Goal: Task Accomplishment & Management: Complete application form

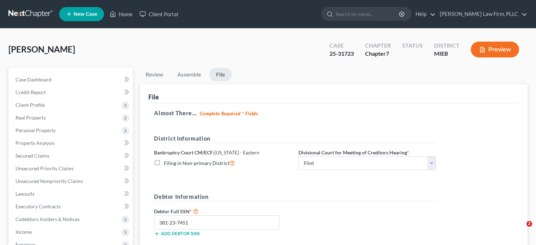
select select "2"
click at [124, 15] on link "Home" at bounding box center [121, 14] width 30 height 13
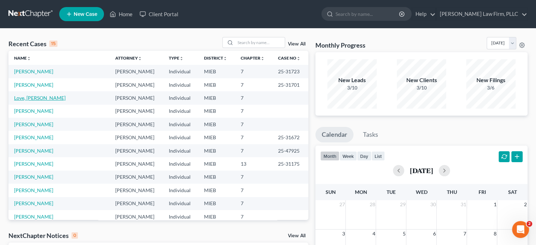
click at [25, 100] on link "Love, [PERSON_NAME]" at bounding box center [39, 98] width 51 height 6
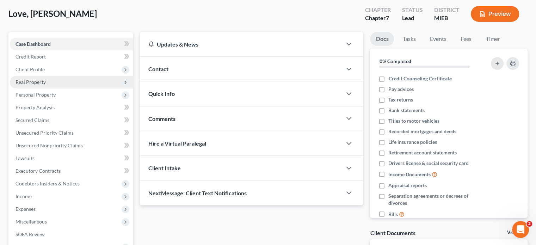
scroll to position [70, 0]
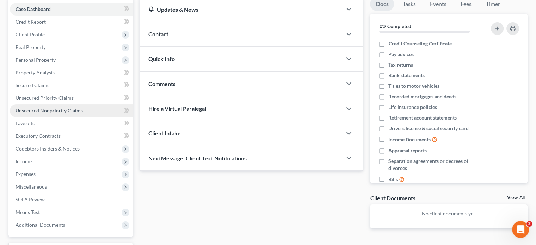
click at [41, 110] on span "Unsecured Nonpriority Claims" at bounding box center [48, 110] width 67 height 6
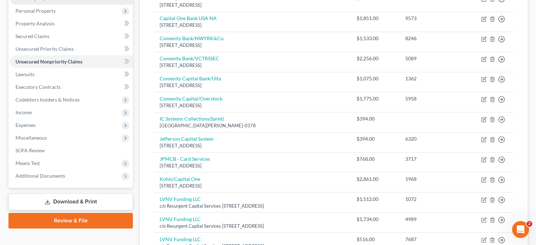
scroll to position [60, 0]
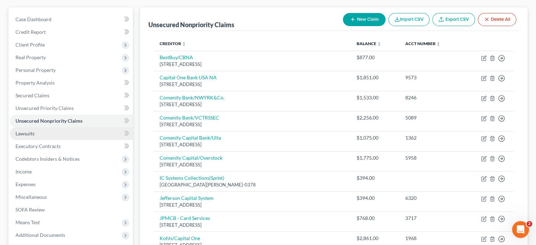
click at [32, 134] on span "Lawsuits" at bounding box center [24, 133] width 19 height 6
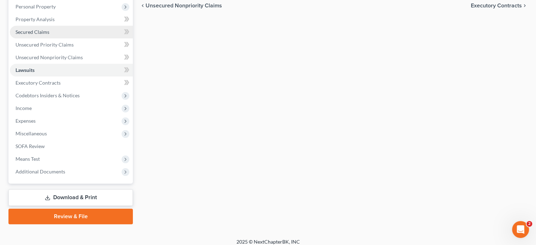
scroll to position [129, 0]
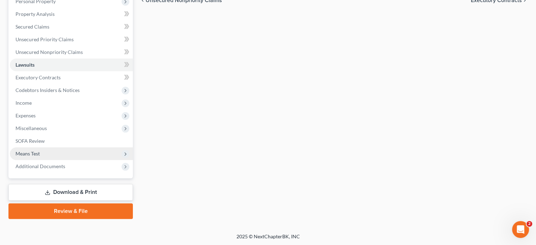
click at [38, 148] on span "Means Test" at bounding box center [71, 153] width 123 height 13
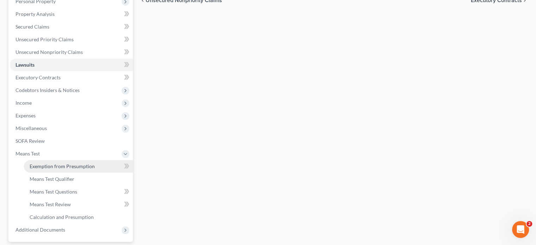
click at [46, 163] on span "Exemption from Presumption" at bounding box center [62, 166] width 65 height 6
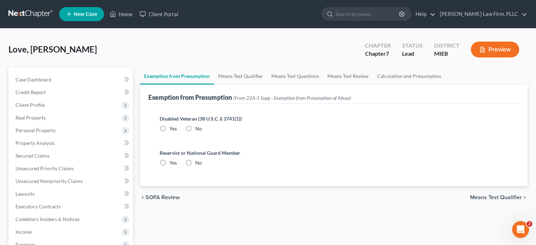
click at [195, 128] on label "No" at bounding box center [198, 128] width 7 height 7
click at [198, 128] on input "No" at bounding box center [200, 127] width 5 height 5
radio input "true"
click at [195, 160] on label "No" at bounding box center [198, 162] width 7 height 7
click at [198, 160] on input "No" at bounding box center [200, 161] width 5 height 5
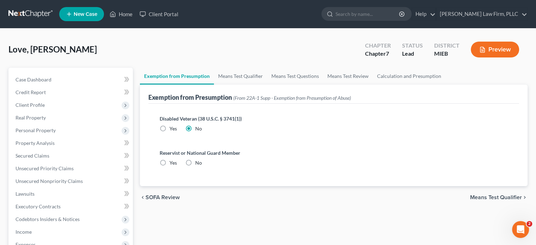
radio input "true"
click at [237, 76] on link "Means Test Qualifier" at bounding box center [240, 76] width 53 height 17
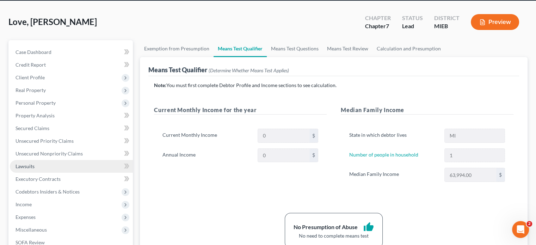
scroll to position [35, 0]
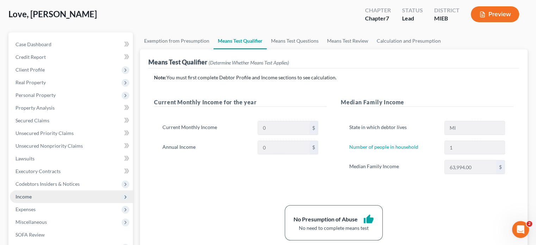
click at [51, 194] on span "Income" at bounding box center [71, 196] width 123 height 13
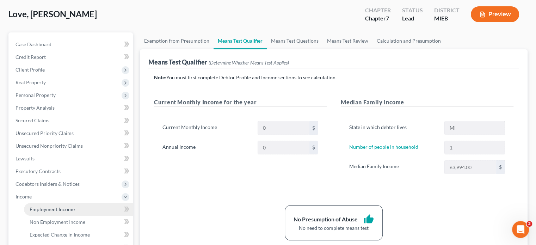
click at [48, 207] on span "Employment Income" at bounding box center [52, 209] width 45 height 6
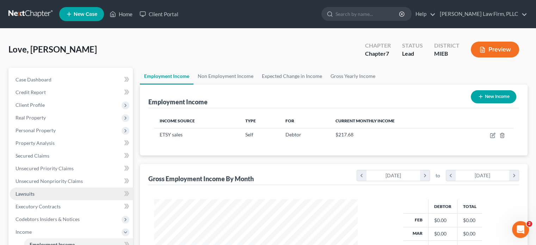
scroll to position [125, 217]
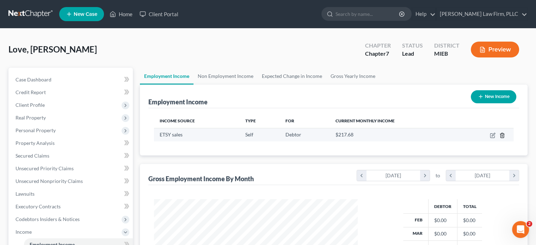
click at [502, 135] on line "button" at bounding box center [502, 135] width 0 height 1
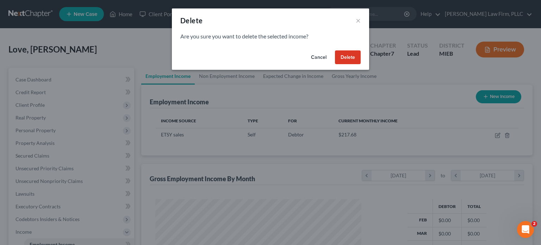
click at [352, 63] on button "Delete" at bounding box center [348, 57] width 26 height 14
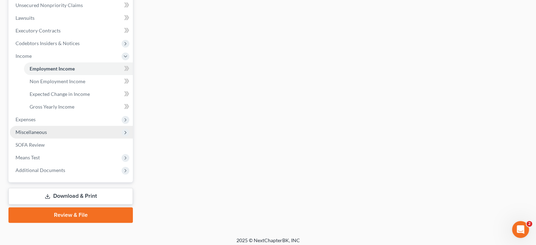
scroll to position [176, 0]
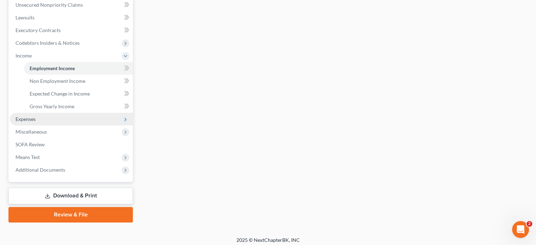
click at [48, 119] on span "Expenses" at bounding box center [71, 119] width 123 height 13
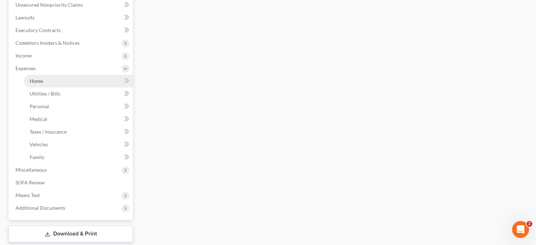
click at [42, 83] on span "Home" at bounding box center [36, 81] width 13 height 6
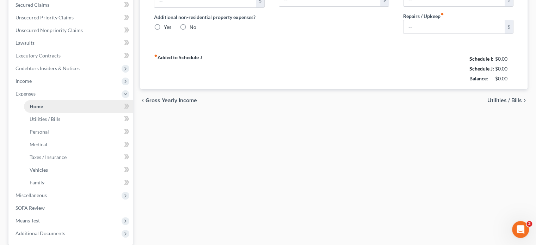
type input "700.00"
type input "0.00"
radio input "true"
type input "0.00"
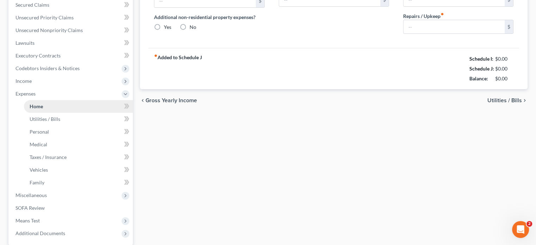
type input "0.00"
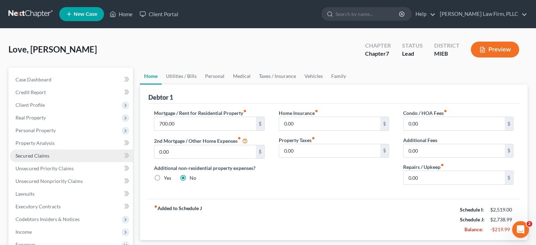
scroll to position [141, 0]
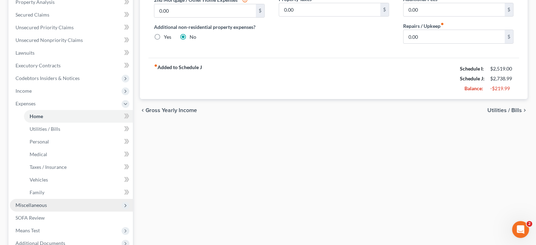
click at [45, 204] on span "Miscellaneous" at bounding box center [30, 205] width 31 height 6
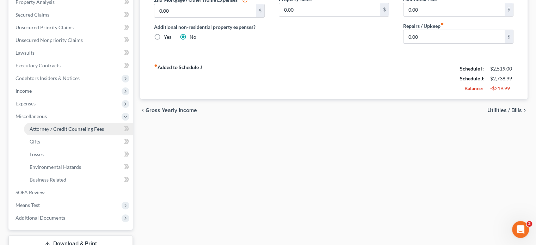
click at [67, 128] on span "Attorney / Credit Counseling Fees" at bounding box center [67, 129] width 74 height 6
select select "0"
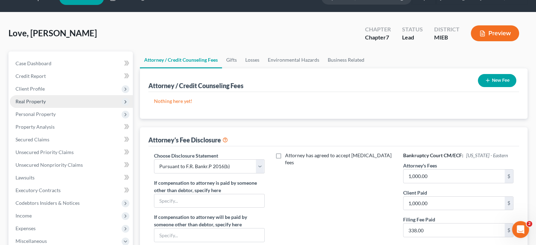
scroll to position [192, 0]
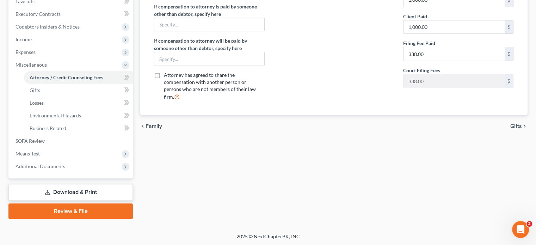
click at [72, 189] on link "Download & Print" at bounding box center [70, 192] width 124 height 17
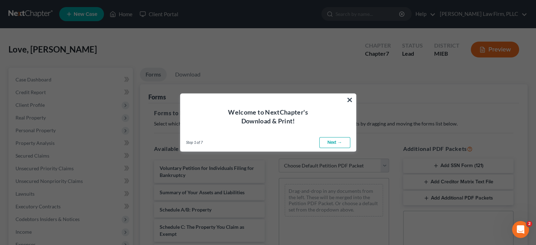
click at [328, 141] on link "Next →" at bounding box center [334, 142] width 31 height 11
select select "0"
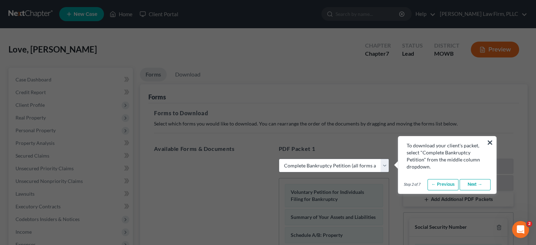
click at [477, 187] on link "Next →" at bounding box center [474, 184] width 31 height 11
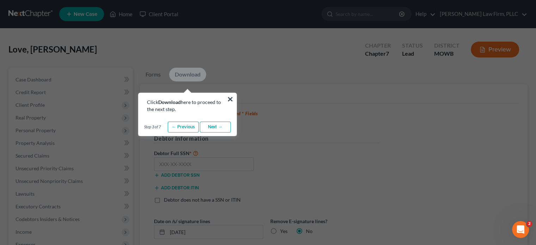
click at [217, 125] on link "Next →" at bounding box center [215, 127] width 31 height 11
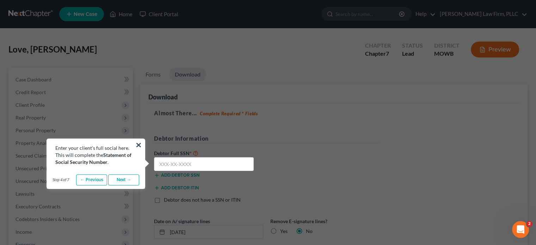
click at [127, 176] on link "Next →" at bounding box center [123, 179] width 31 height 11
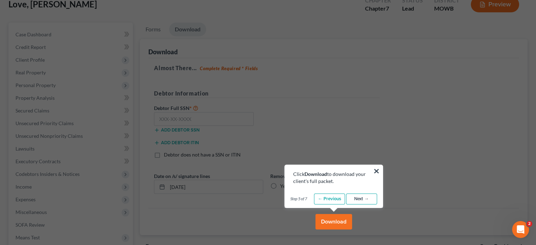
scroll to position [70, 0]
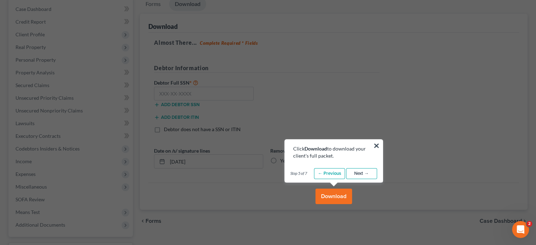
click at [368, 173] on link "Next →" at bounding box center [361, 173] width 31 height 11
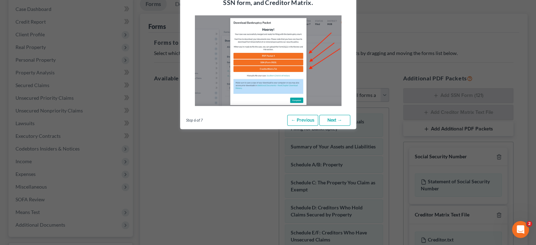
click at [328, 121] on link "Next →" at bounding box center [334, 119] width 31 height 11
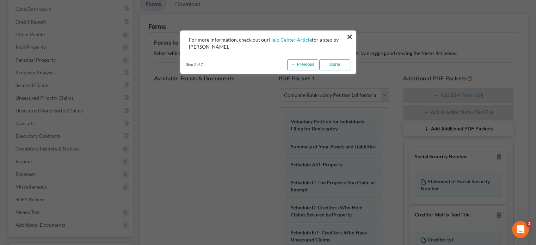
click at [334, 66] on link "Done" at bounding box center [334, 64] width 31 height 11
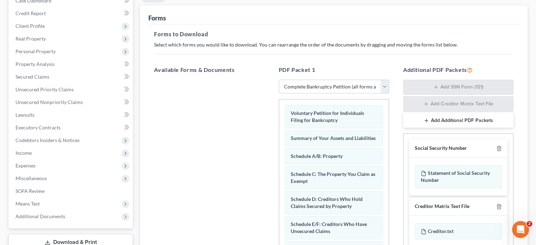
scroll to position [49, 0]
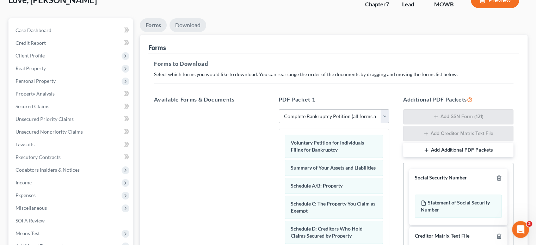
click at [191, 23] on link "Download" at bounding box center [187, 25] width 37 height 14
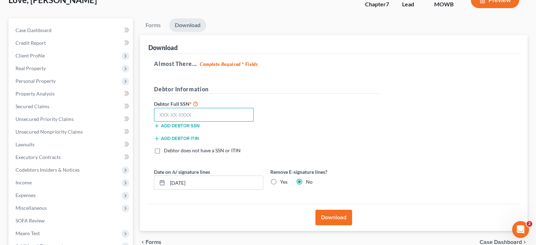
click at [202, 113] on input "text" at bounding box center [204, 115] width 100 height 14
type input "367-04-1454"
click at [334, 215] on button "Download" at bounding box center [333, 217] width 37 height 15
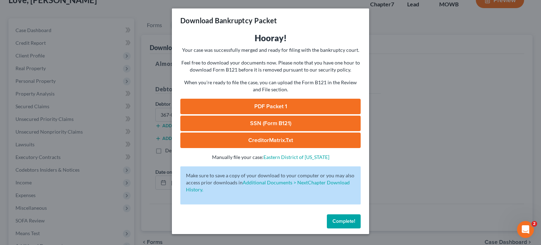
click at [266, 124] on link "SSN (Form B121)" at bounding box center [270, 123] width 180 height 15
click at [315, 109] on link "PDF Packet 1" at bounding box center [270, 106] width 180 height 15
click at [347, 224] on span "Complete!" at bounding box center [344, 221] width 23 height 6
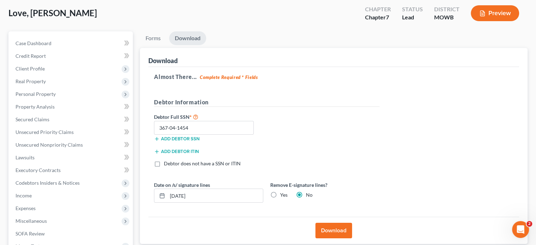
scroll to position [14, 0]
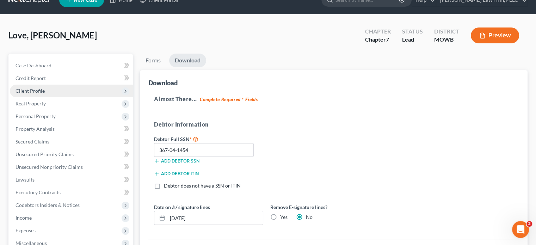
click at [41, 93] on span "Client Profile" at bounding box center [29, 91] width 29 height 6
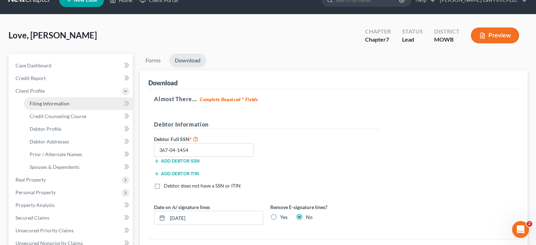
click at [41, 103] on span "Filing Information" at bounding box center [50, 103] width 40 height 6
select select "1"
select select "0"
select select "40"
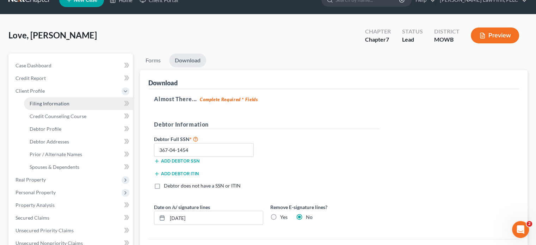
select select "0"
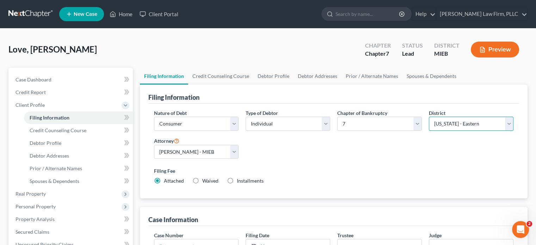
click at [480, 123] on select "Select [US_STATE] - [GEOGRAPHIC_DATA] [US_STATE] - [GEOGRAPHIC_DATA][US_STATE] …" at bounding box center [471, 124] width 85 height 14
select select "41"
click at [429, 117] on select "Select [US_STATE] - [GEOGRAPHIC_DATA] [US_STATE] - [GEOGRAPHIC_DATA][US_STATE] …" at bounding box center [471, 124] width 85 height 14
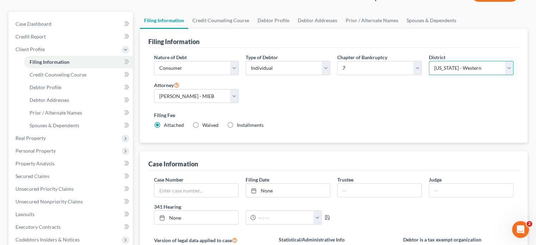
scroll to position [70, 0]
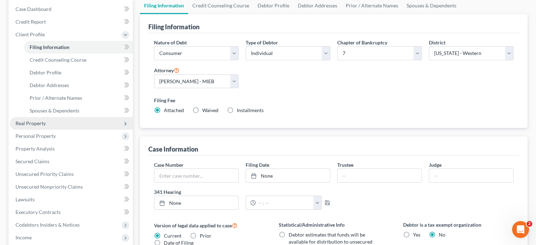
click at [50, 122] on span "Real Property" at bounding box center [71, 123] width 123 height 13
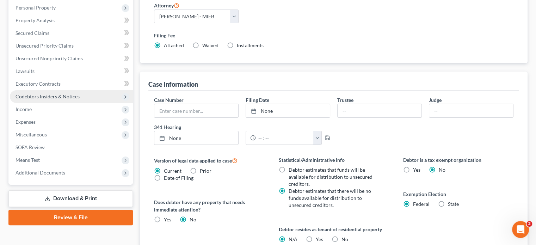
scroll to position [176, 0]
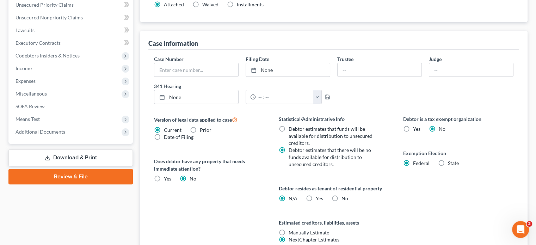
click at [68, 158] on link "Download & Print" at bounding box center [70, 157] width 124 height 17
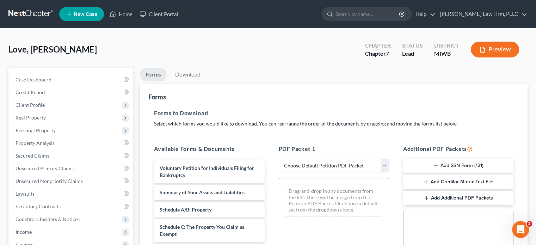
click at [385, 164] on select "Choose Default Petition PDF Packet Complete Bankruptcy Petition (all forms and …" at bounding box center [334, 166] width 110 height 14
select select "0"
click at [279, 159] on select "Choose Default Petition PDF Packet Complete Bankruptcy Petition (all forms and …" at bounding box center [334, 166] width 110 height 14
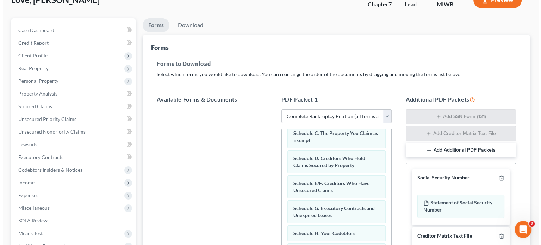
scroll to position [35, 0]
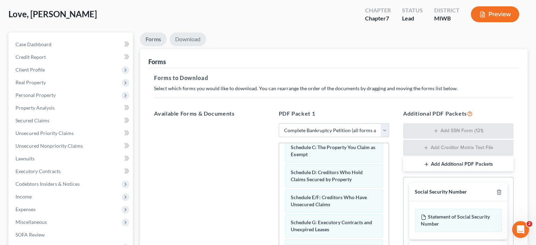
click at [190, 36] on link "Download" at bounding box center [187, 39] width 37 height 14
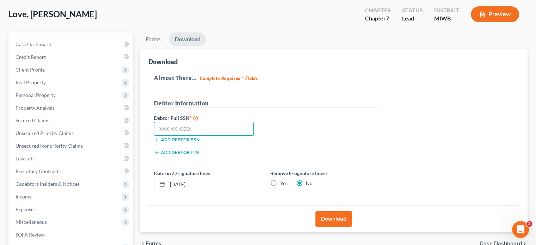
click at [205, 126] on input "text" at bounding box center [204, 129] width 100 height 14
type input "367-04-1454"
click at [327, 218] on button "Download" at bounding box center [333, 218] width 37 height 15
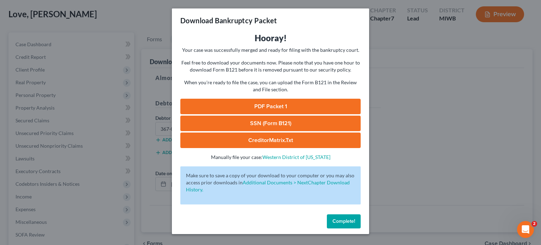
click at [272, 103] on link "PDF Packet 1" at bounding box center [270, 106] width 180 height 15
click at [293, 122] on link "SSN (Form B121)" at bounding box center [270, 123] width 180 height 15
click at [348, 223] on span "Complete!" at bounding box center [344, 221] width 23 height 6
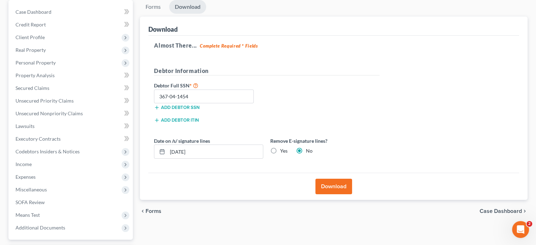
scroll to position [129, 0]
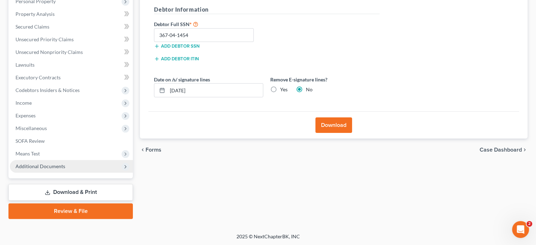
click at [66, 164] on span "Additional Documents" at bounding box center [71, 166] width 123 height 13
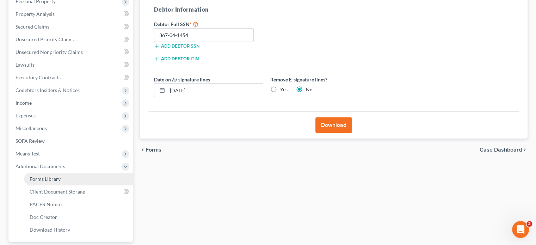
click at [82, 178] on link "Forms Library" at bounding box center [78, 179] width 109 height 13
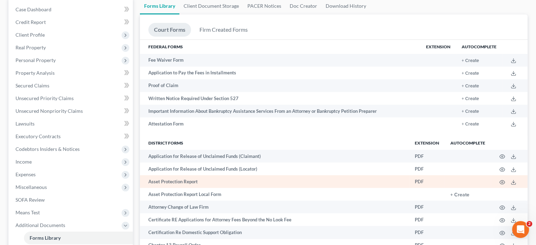
scroll to position [70, 0]
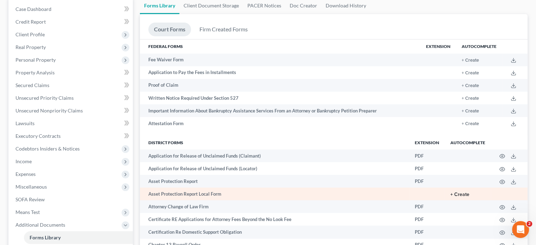
click at [462, 195] on button "+ Create" at bounding box center [459, 194] width 19 height 5
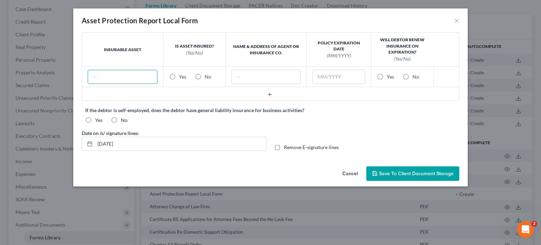
click at [147, 77] on input "text" at bounding box center [123, 77] width 70 height 14
type input "2023 Ford Edge"
click at [179, 76] on label "Yes" at bounding box center [182, 76] width 7 height 7
click at [182, 76] on input "Yes" at bounding box center [184, 75] width 5 height 5
radio input "true"
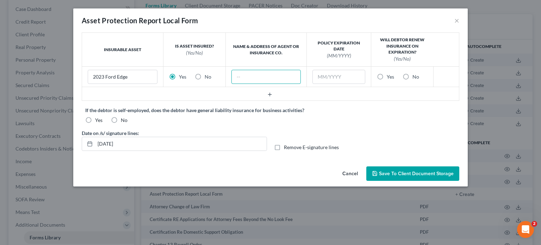
click at [258, 78] on input "text" at bounding box center [266, 77] width 70 height 14
type input "State Farm"
type input "10/2025"
click at [387, 76] on label "Yes" at bounding box center [390, 76] width 7 height 7
click at [390, 76] on input "Yes" at bounding box center [392, 75] width 5 height 5
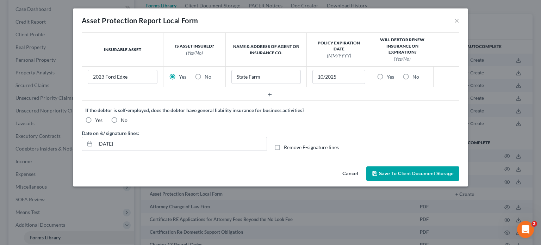
radio input "true"
click at [400, 173] on span "Save to Client Document Storage" at bounding box center [416, 173] width 75 height 6
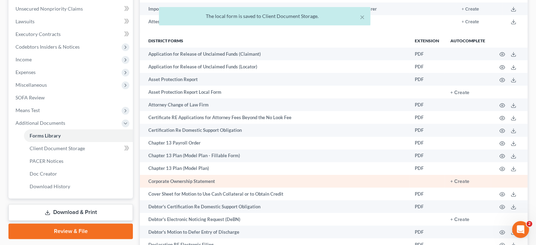
scroll to position [176, 0]
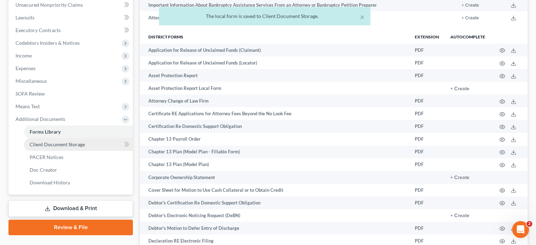
click at [91, 142] on link "Client Document Storage" at bounding box center [78, 144] width 109 height 13
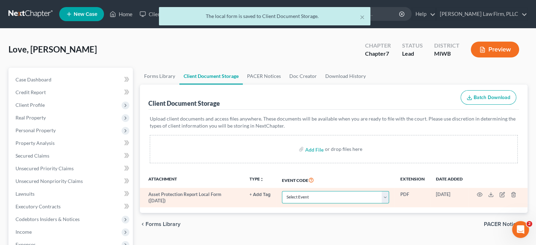
click at [365, 194] on select "Select Event Asset Protection Report Certificate by Credit Counseling Agency (1…" at bounding box center [335, 197] width 107 height 12
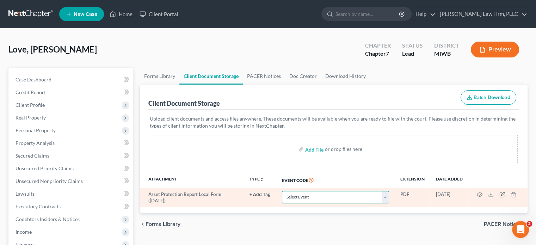
select select "0"
click at [282, 191] on select "Select Event Asset Protection Report Certificate by Credit Counseling Agency (1…" at bounding box center [335, 197] width 107 height 12
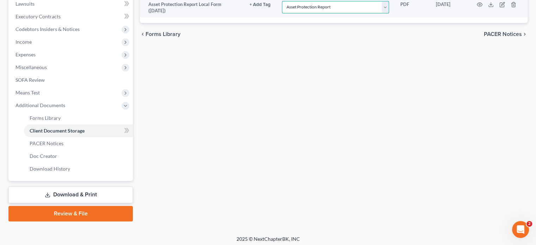
scroll to position [192, 0]
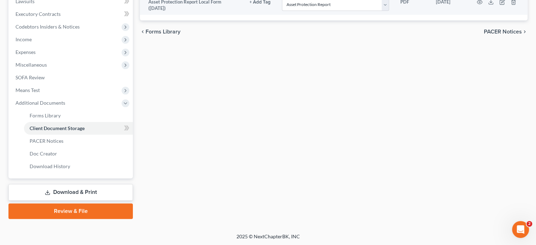
click at [119, 192] on link "Download & Print" at bounding box center [70, 192] width 124 height 17
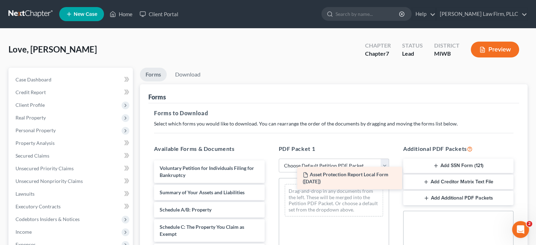
drag, startPoint x: 211, startPoint y: 167, endPoint x: 354, endPoint y: 174, distance: 143.2
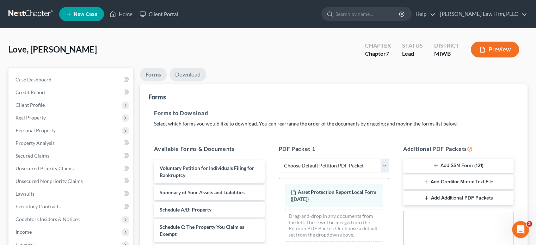
click at [185, 74] on link "Download" at bounding box center [187, 75] width 37 height 14
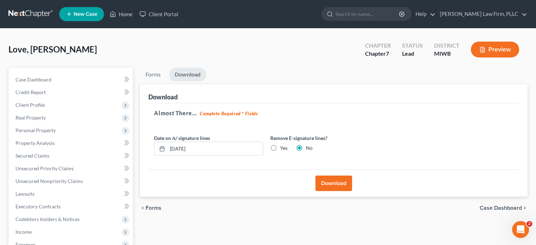
click at [331, 179] on button "Download" at bounding box center [333, 182] width 37 height 15
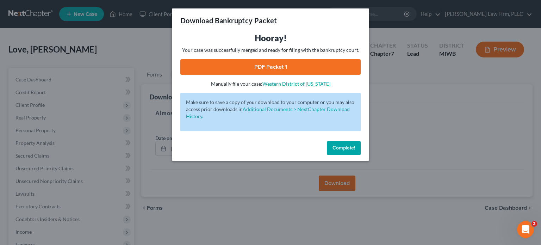
click at [284, 73] on link "PDF Packet 1" at bounding box center [270, 66] width 180 height 15
click at [342, 144] on button "Complete!" at bounding box center [344, 148] width 34 height 14
